Goal: Find specific page/section

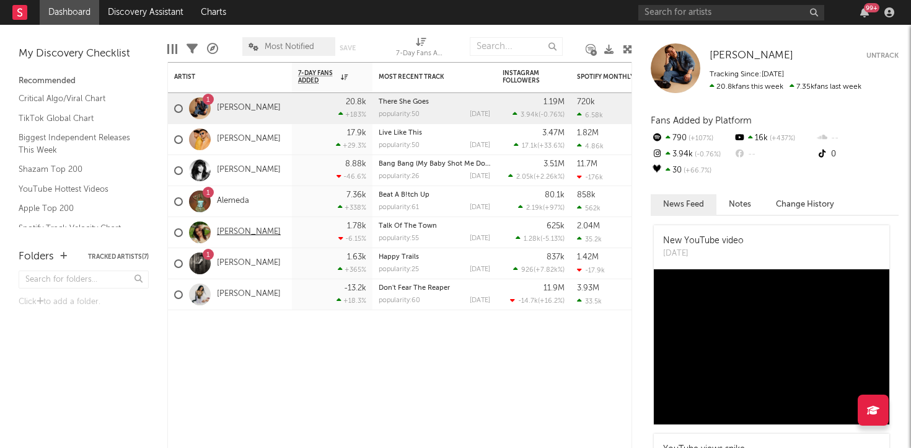
click at [242, 235] on link "[PERSON_NAME]" at bounding box center [249, 232] width 64 height 11
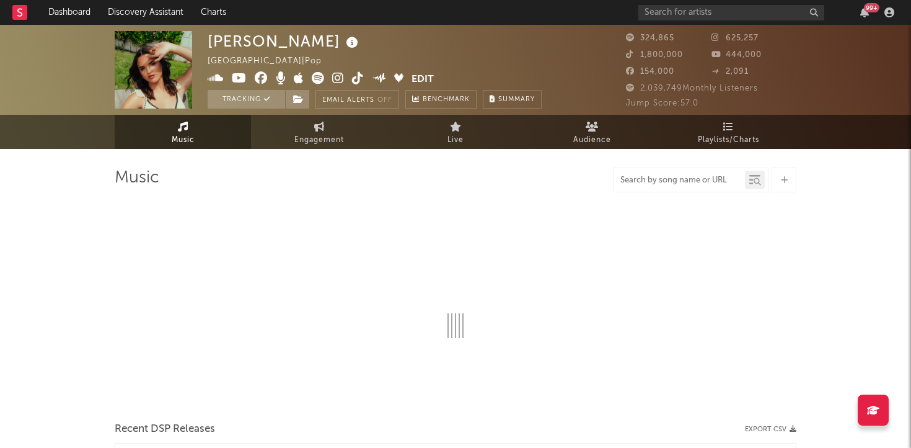
click at [677, 180] on input "text" at bounding box center [679, 180] width 131 height 10
select select "6m"
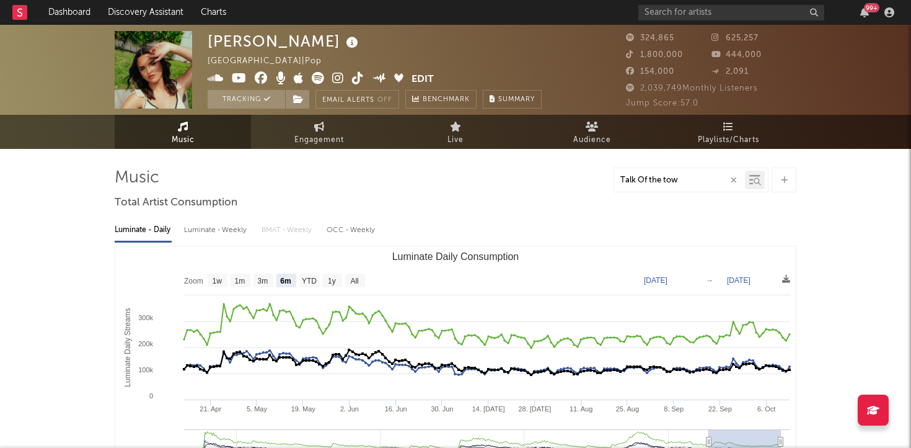
type input "Talk Of the town"
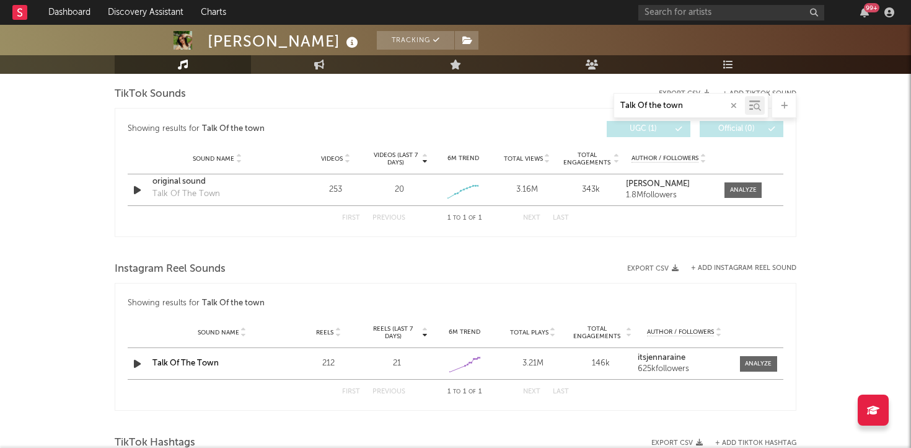
scroll to position [651, 0]
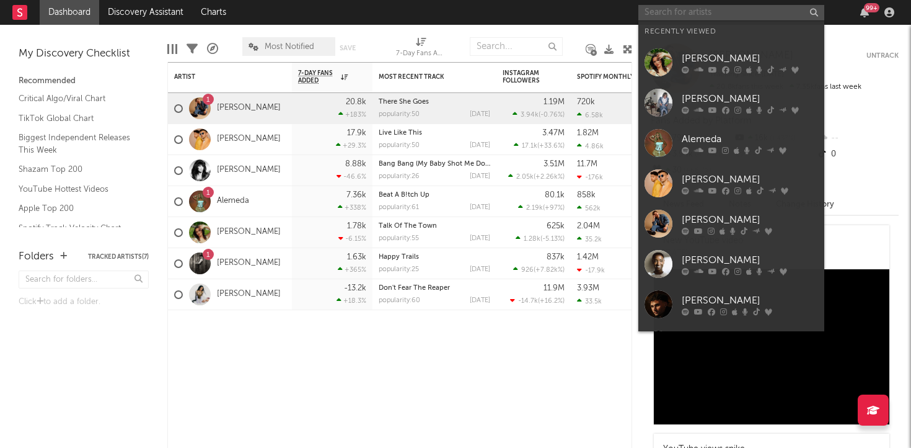
click at [669, 13] on input "text" at bounding box center [731, 12] width 186 height 15
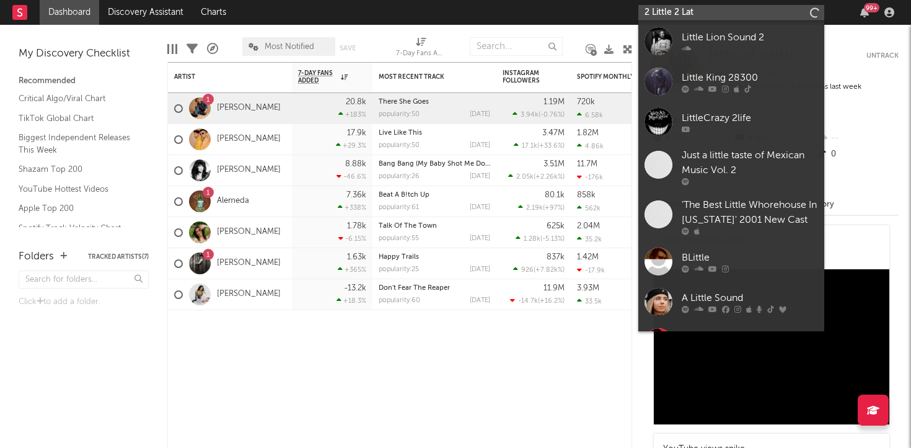
type input "2 Little 2 Late"
